Goal: Task Accomplishment & Management: Use online tool/utility

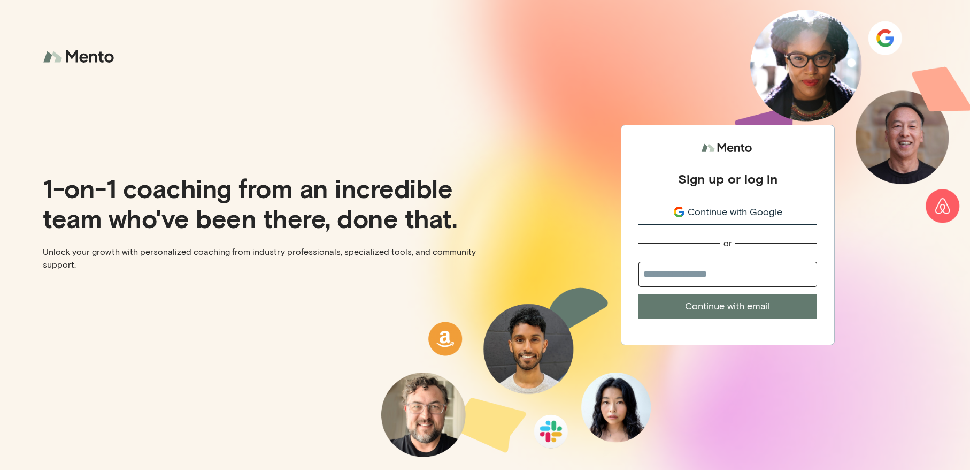
click at [719, 205] on span "Continue with Google" at bounding box center [735, 212] width 95 height 14
click at [725, 205] on span "Continue with Google" at bounding box center [735, 212] width 95 height 14
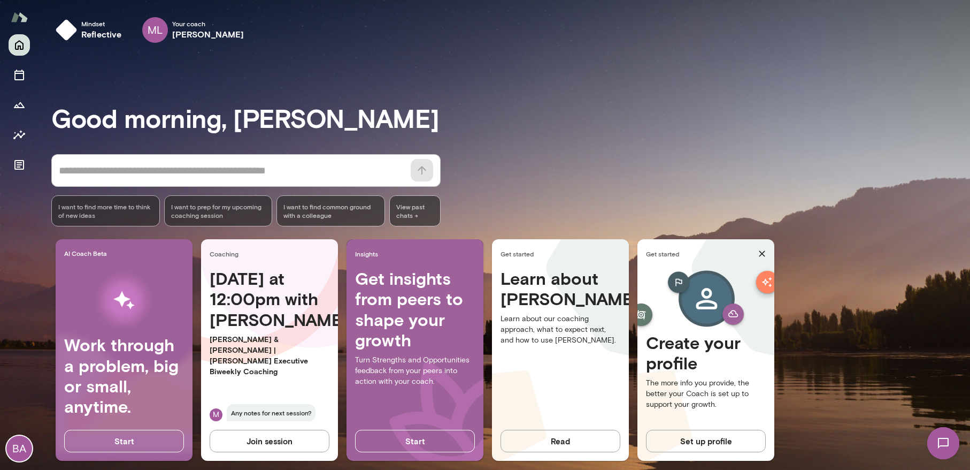
scroll to position [12, 0]
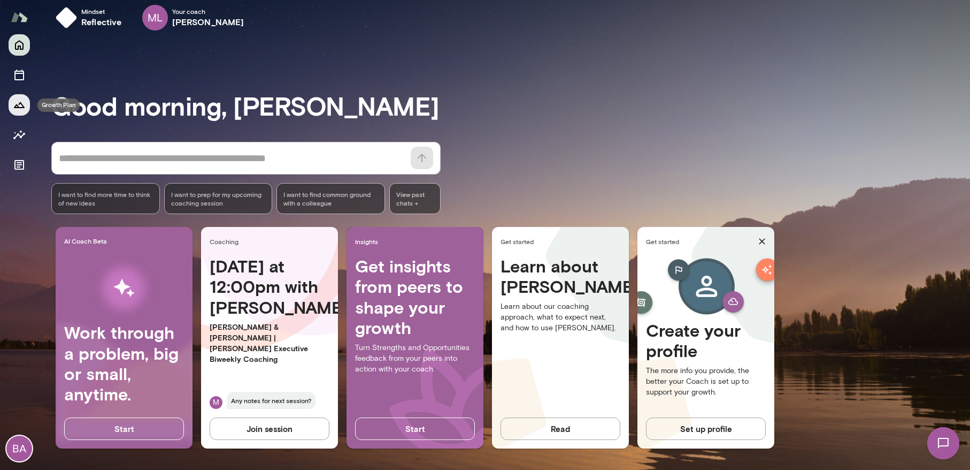
click at [17, 111] on icon "Growth Plan" at bounding box center [19, 104] width 13 height 13
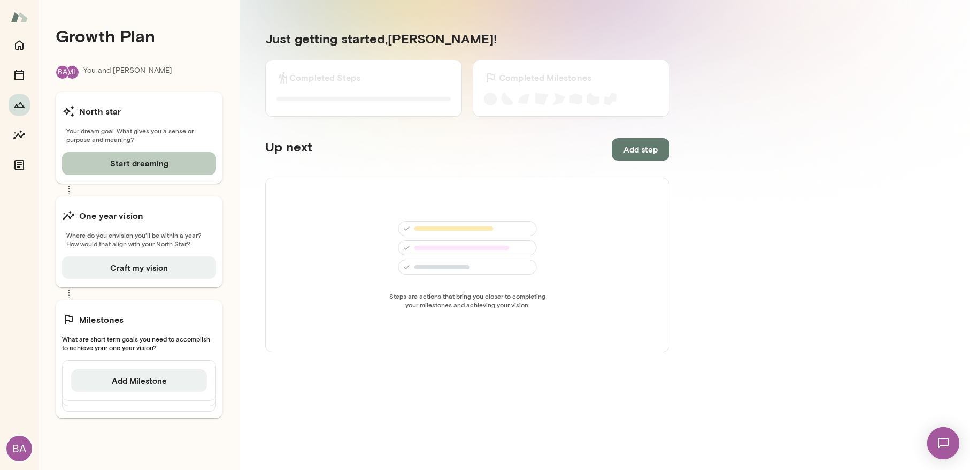
click at [136, 164] on button "Start dreaming" at bounding box center [139, 163] width 154 height 22
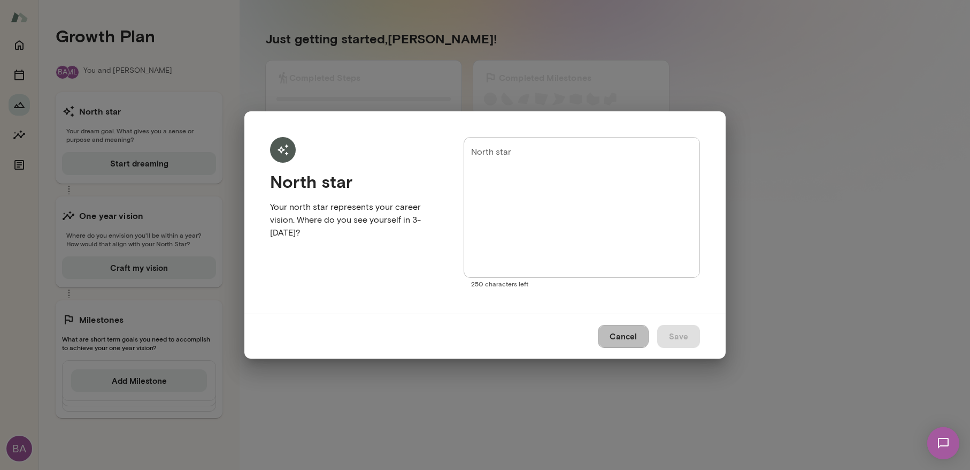
click at [623, 333] on button "Cancel" at bounding box center [623, 336] width 51 height 22
